Goal: Transaction & Acquisition: Obtain resource

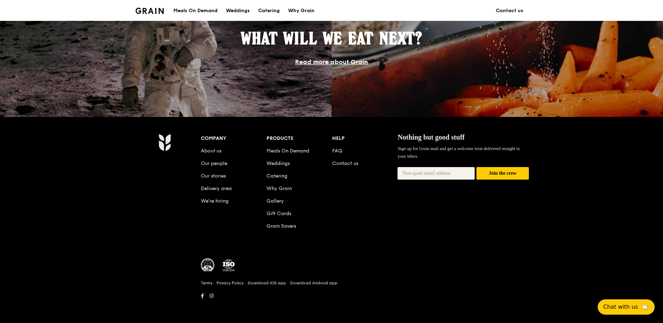
scroll to position [254, 0]
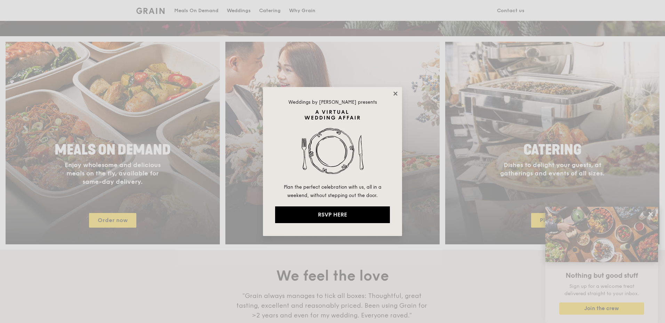
click at [397, 92] on icon at bounding box center [395, 93] width 4 height 4
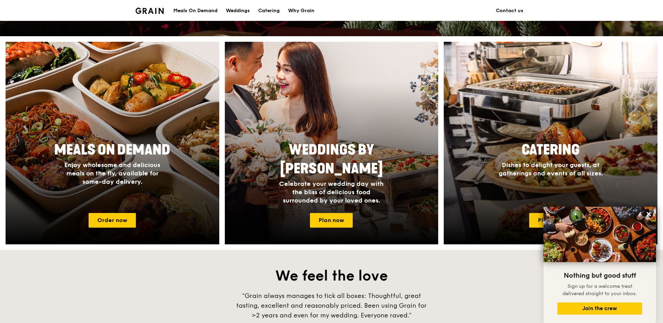
click at [215, 10] on div "Meals On Demand" at bounding box center [195, 10] width 44 height 21
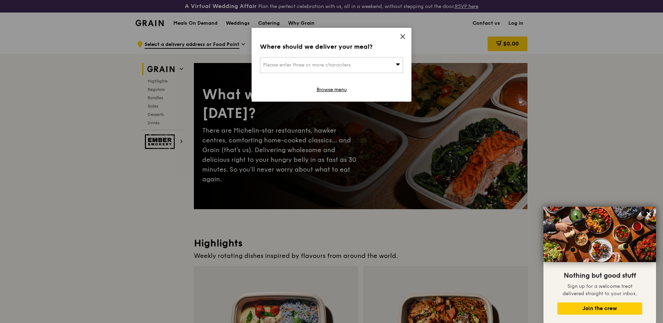
click at [333, 63] on span "Please enter three or more characters" at bounding box center [307, 65] width 88 height 6
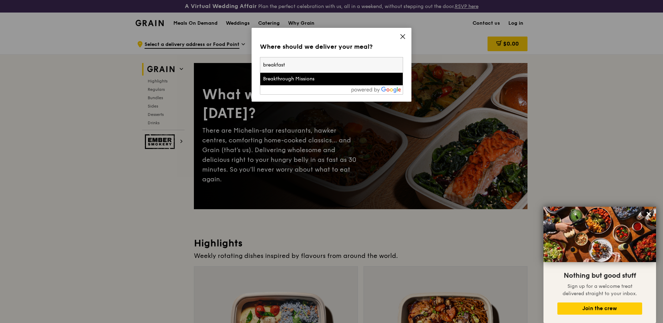
click at [397, 59] on input "breakfast" at bounding box center [331, 64] width 143 height 15
type input "breakfast"
click at [405, 34] on icon at bounding box center [403, 36] width 4 height 4
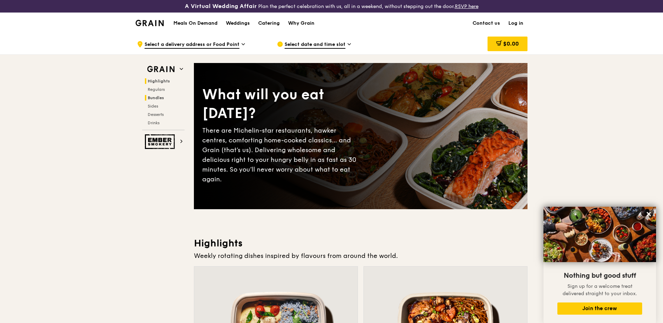
click at [160, 96] on h2 "Bundles" at bounding box center [165, 98] width 40 height 6
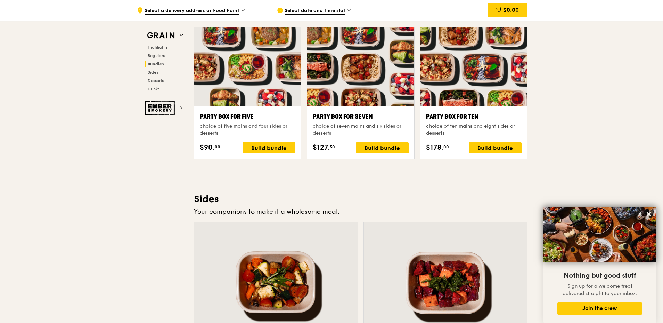
scroll to position [1354, 0]
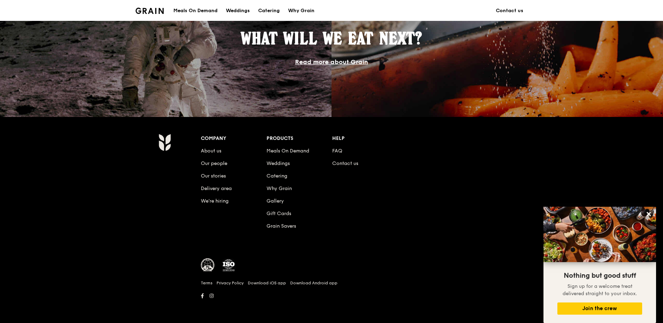
scroll to position [254, 0]
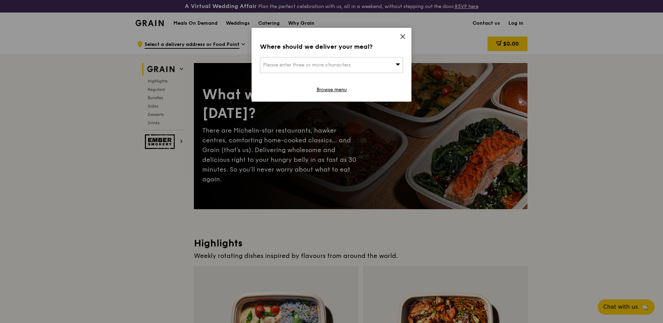
click at [379, 66] on div "Please enter three or more characters" at bounding box center [331, 65] width 143 height 16
type input "marina one"
click at [319, 62] on input "marina one" at bounding box center [331, 64] width 143 height 15
click at [397, 63] on input "marina one" at bounding box center [331, 64] width 143 height 15
click at [399, 35] on div "Where should we deliver your meal? Please enter three or more characters Please…" at bounding box center [332, 65] width 160 height 74
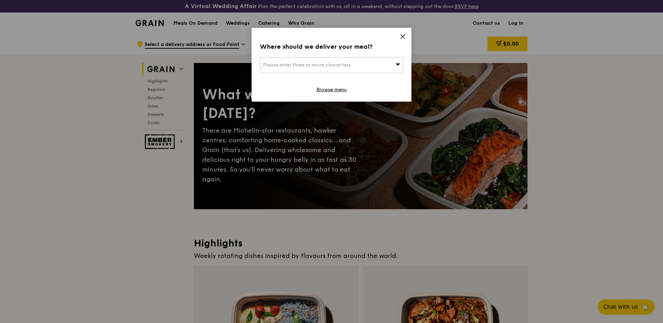
click at [305, 62] on div "Please enter three or more characters" at bounding box center [331, 65] width 143 height 16
type input "Marina One East Tower"
click at [402, 41] on span at bounding box center [403, 38] width 6 height 8
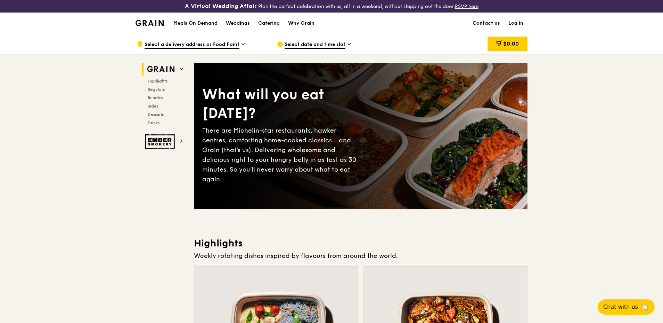
click at [209, 42] on span "Select a delivery address or Food Point" at bounding box center [192, 45] width 95 height 8
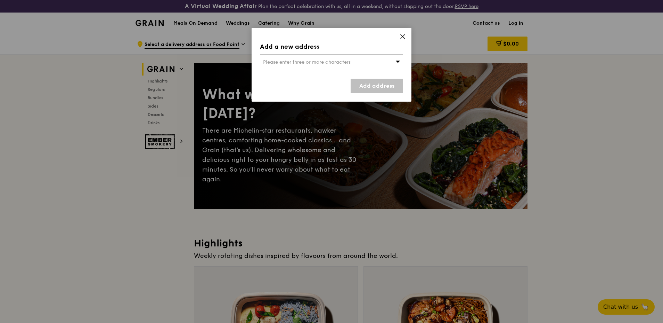
click at [296, 53] on div "Add a new address Please enter three or more characters Add address" at bounding box center [332, 65] width 160 height 74
click at [291, 59] on span "Please enter three or more characters" at bounding box center [307, 62] width 88 height 6
click at [293, 57] on input "Marina One East Tower" at bounding box center [331, 62] width 143 height 15
click at [329, 66] on input "Marina One East Tower" at bounding box center [331, 62] width 143 height 15
type input "018936"
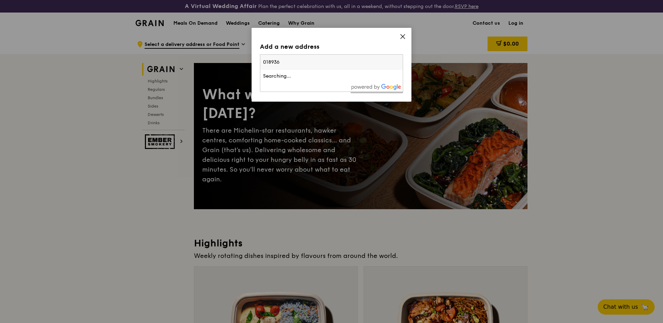
click at [401, 34] on icon at bounding box center [403, 36] width 6 height 6
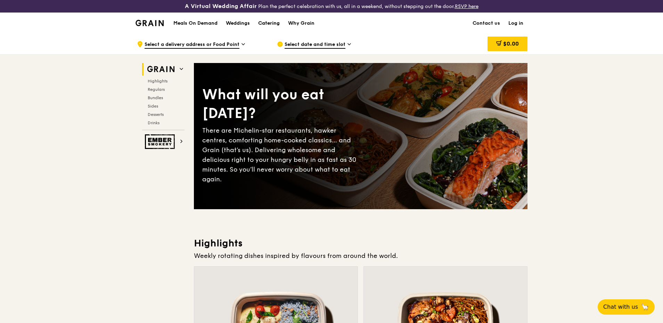
click at [268, 22] on div "Catering" at bounding box center [269, 23] width 22 height 21
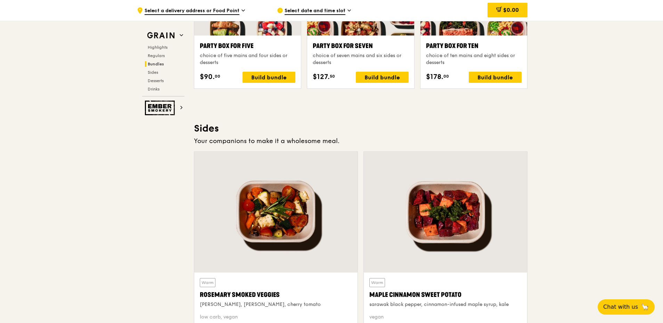
scroll to position [1321, 0]
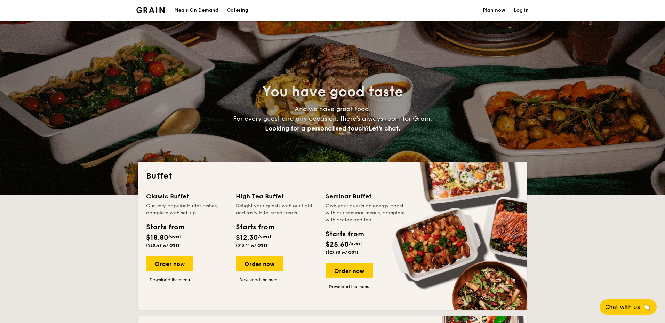
select select
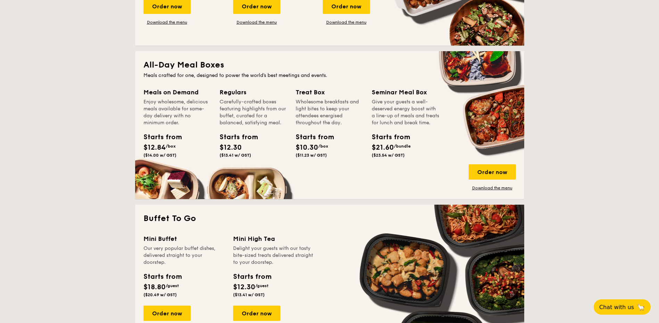
scroll to position [243, 0]
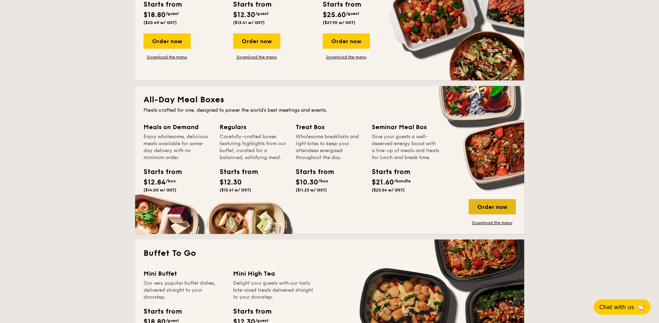
click at [489, 204] on div "Order now" at bounding box center [492, 206] width 47 height 15
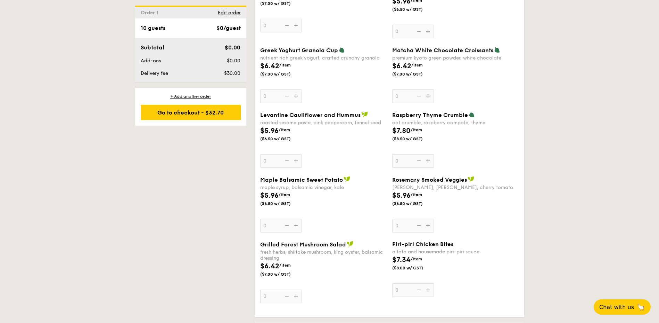
scroll to position [660, 0]
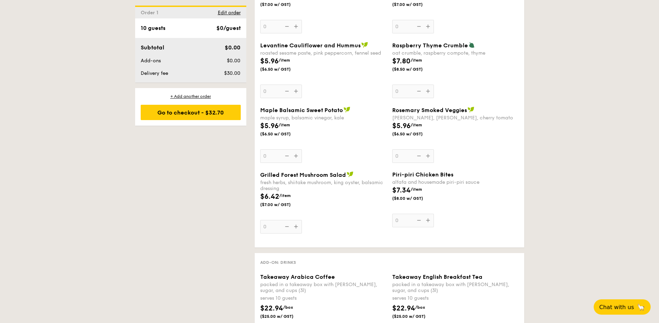
click at [429, 177] on span "Piri-piri Chicken Bites" at bounding box center [422, 174] width 61 height 7
click at [429, 213] on input "0" at bounding box center [413, 220] width 42 height 14
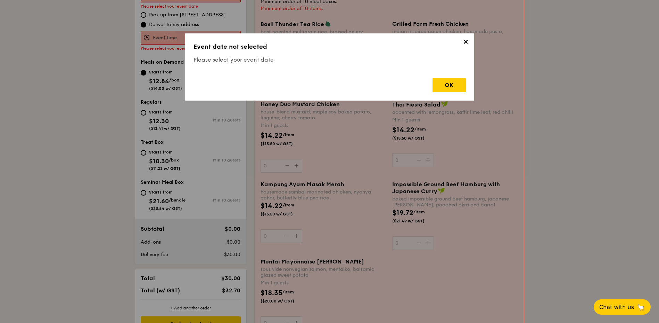
scroll to position [200, 0]
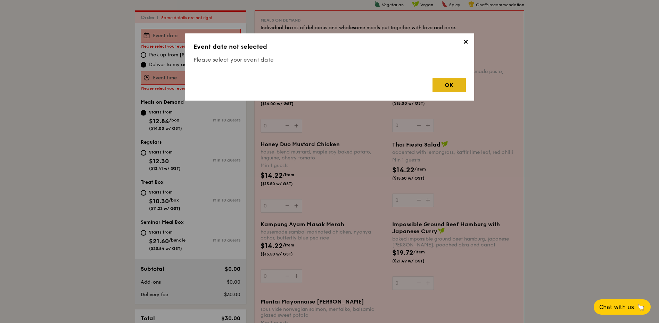
click at [451, 85] on div "OK" at bounding box center [449, 85] width 33 height 14
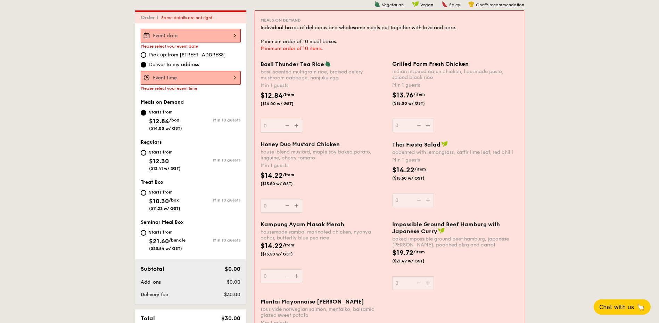
click at [498, 168] on div "$14.22 /item ($15.50 w/ GST)" at bounding box center [456, 177] width 132 height 24
click at [434, 193] on input "0" at bounding box center [413, 200] width 42 height 14
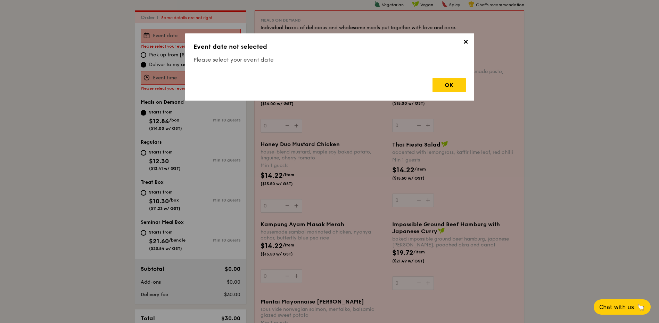
click at [466, 41] on span "✕" at bounding box center [466, 43] width 10 height 10
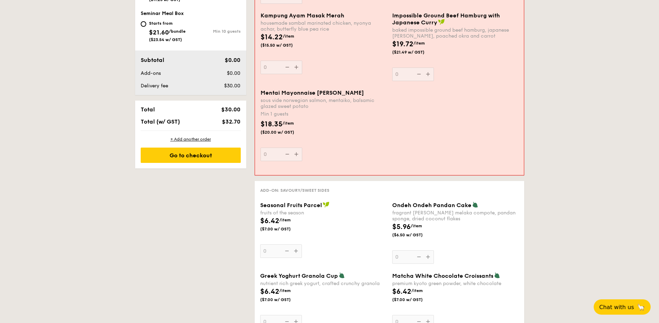
scroll to position [512, 0]
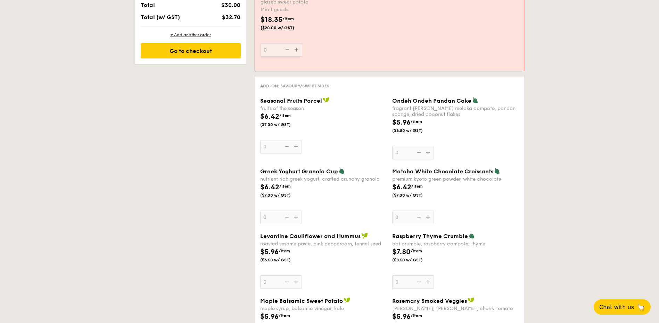
select select
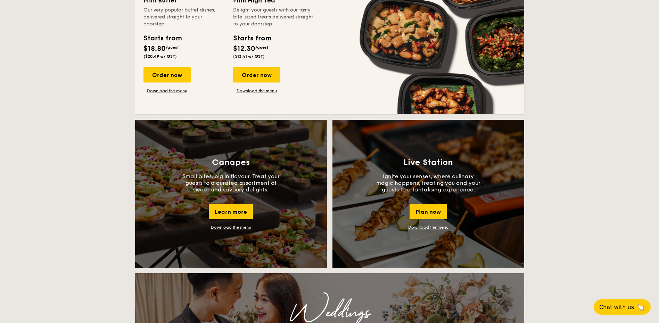
scroll to position [447, 0]
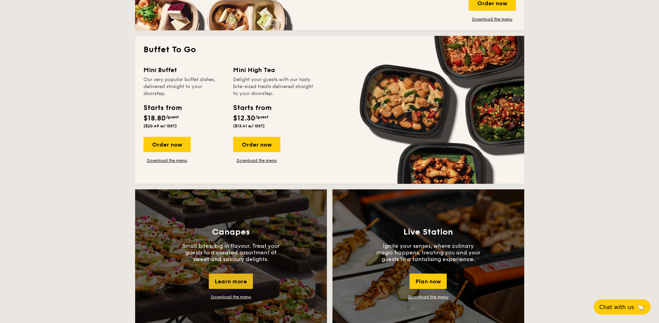
click at [227, 281] on div "Learn more" at bounding box center [231, 280] width 44 height 15
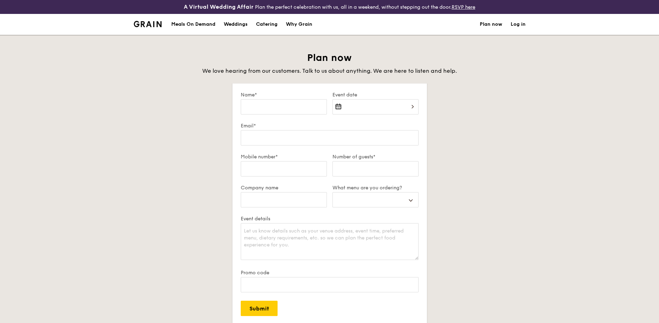
select select
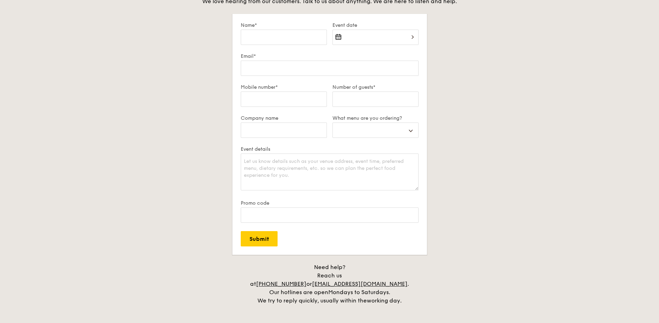
scroll to position [139, 0]
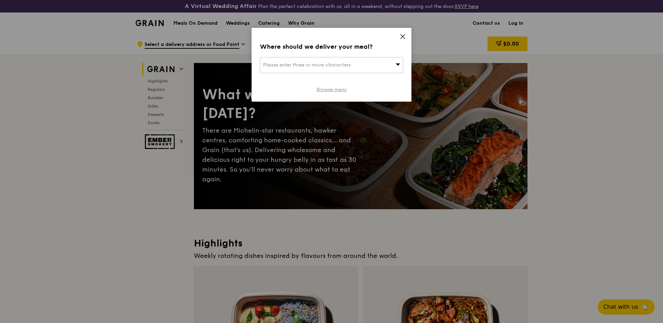
click at [340, 90] on link "Browse menu" at bounding box center [332, 89] width 30 height 7
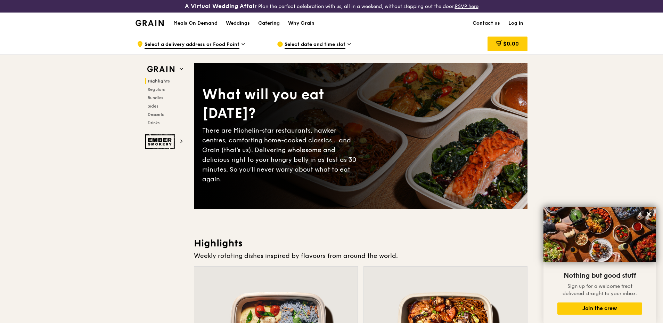
click at [268, 23] on div "Catering" at bounding box center [269, 23] width 22 height 21
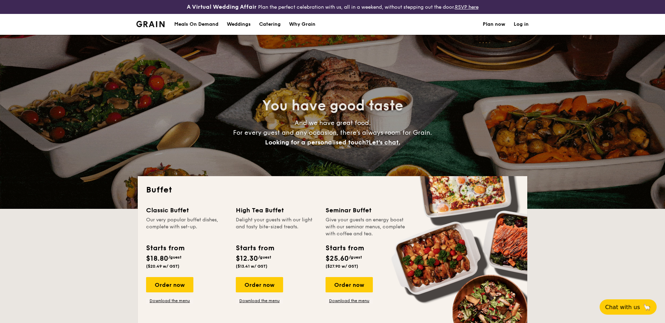
select select
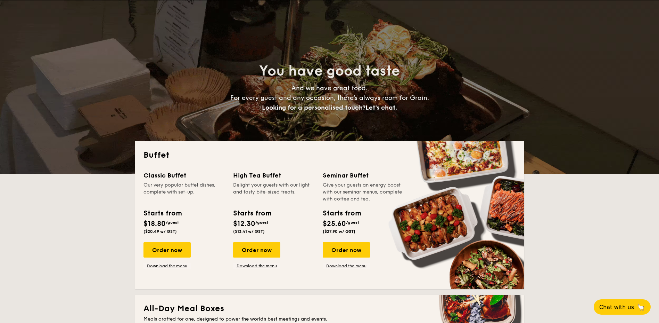
scroll to position [70, 0]
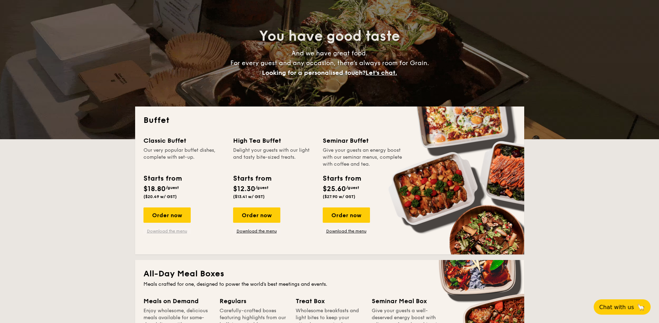
drag, startPoint x: 170, startPoint y: 231, endPoint x: 175, endPoint y: 230, distance: 5.6
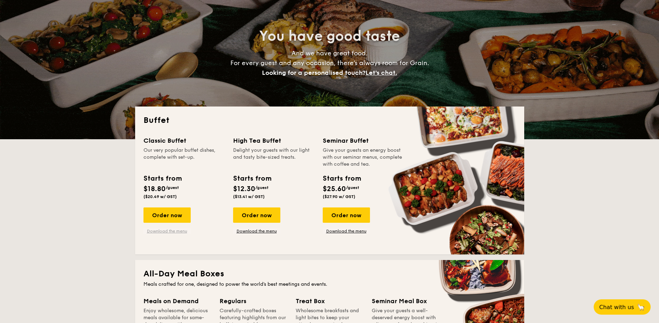
click at [170, 231] on link "Download the menu" at bounding box center [167, 231] width 47 height 6
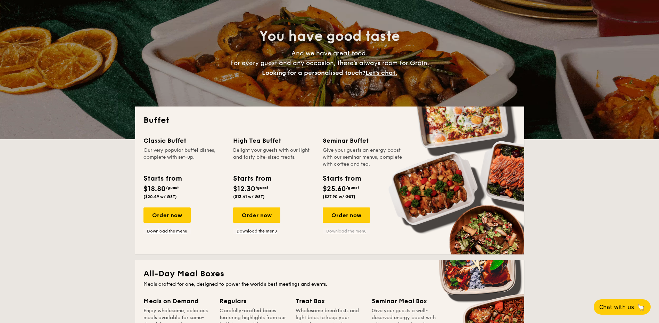
click at [347, 231] on link "Download the menu" at bounding box center [346, 231] width 47 height 6
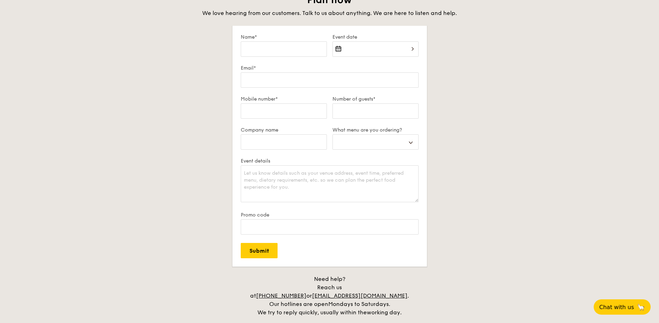
scroll to position [1182, 0]
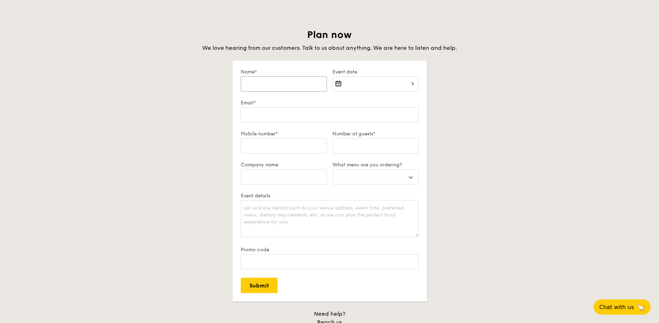
click at [293, 88] on input "Name*" at bounding box center [284, 83] width 86 height 15
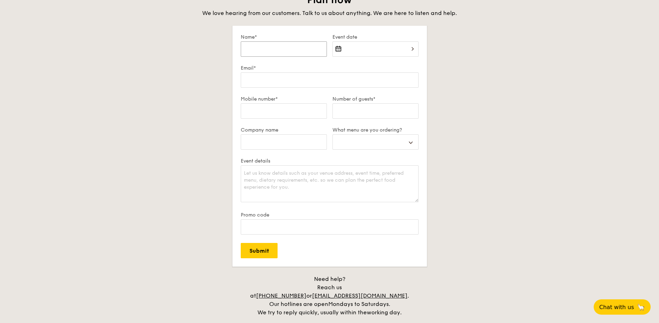
scroll to position [1251, 0]
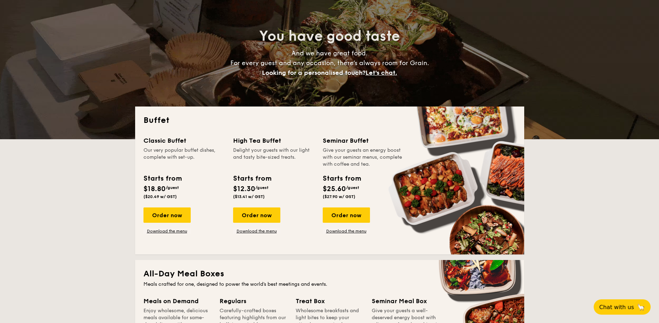
scroll to position [104, 0]
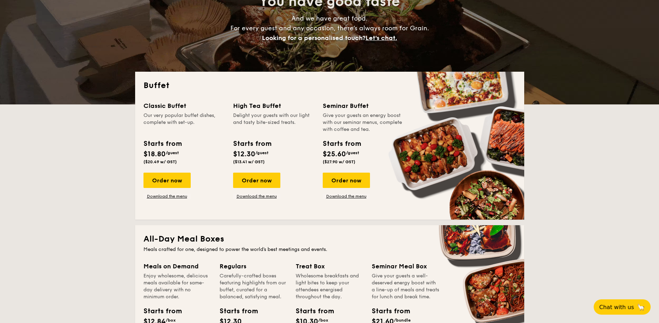
click at [387, 38] on span "Let's chat." at bounding box center [382, 38] width 32 height 8
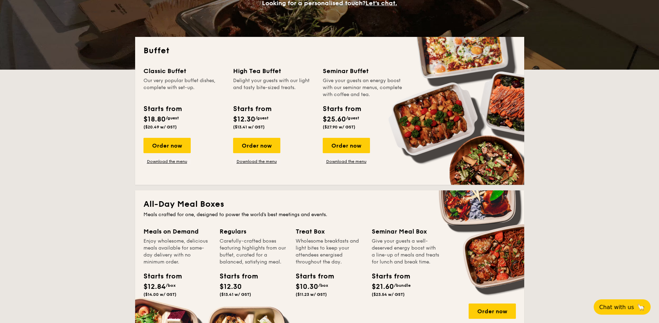
scroll to position [174, 0]
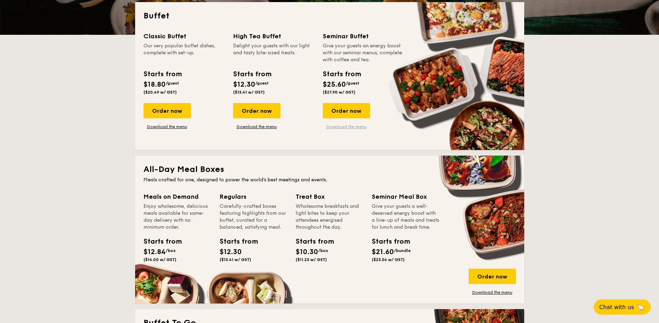
click at [358, 127] on link "Download the menu" at bounding box center [346, 127] width 47 height 6
